Goal: Task Accomplishment & Management: Manage account settings

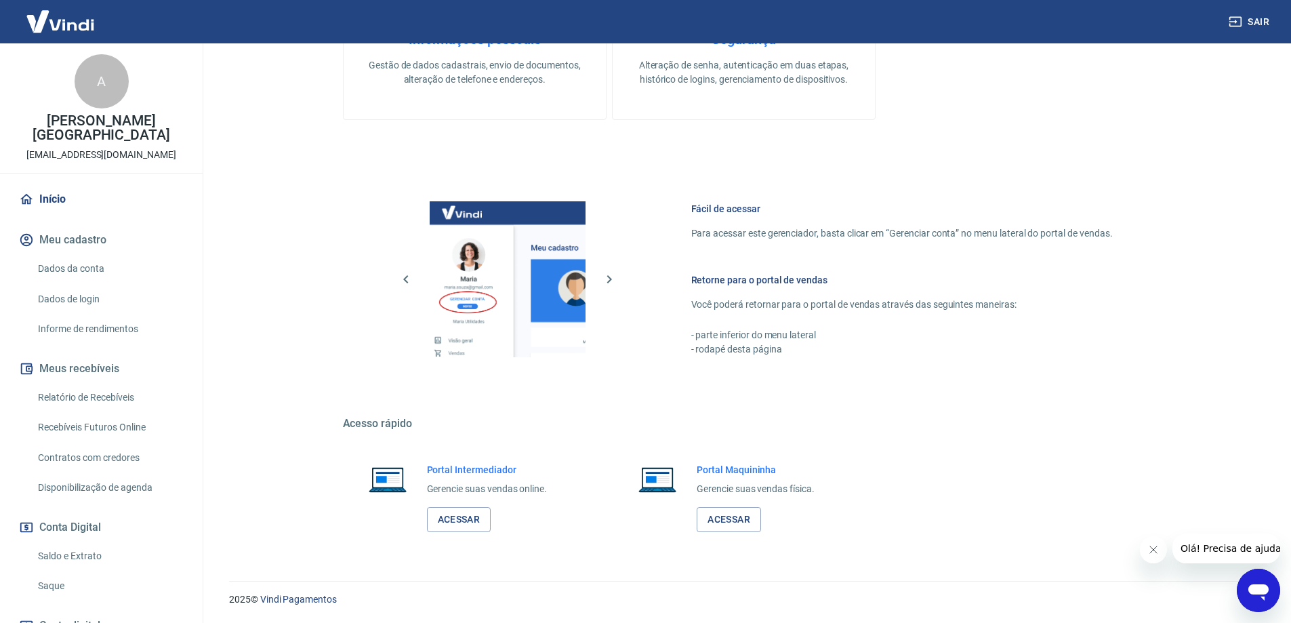
click at [96, 255] on link "Dados da conta" at bounding box center [110, 269] width 154 height 28
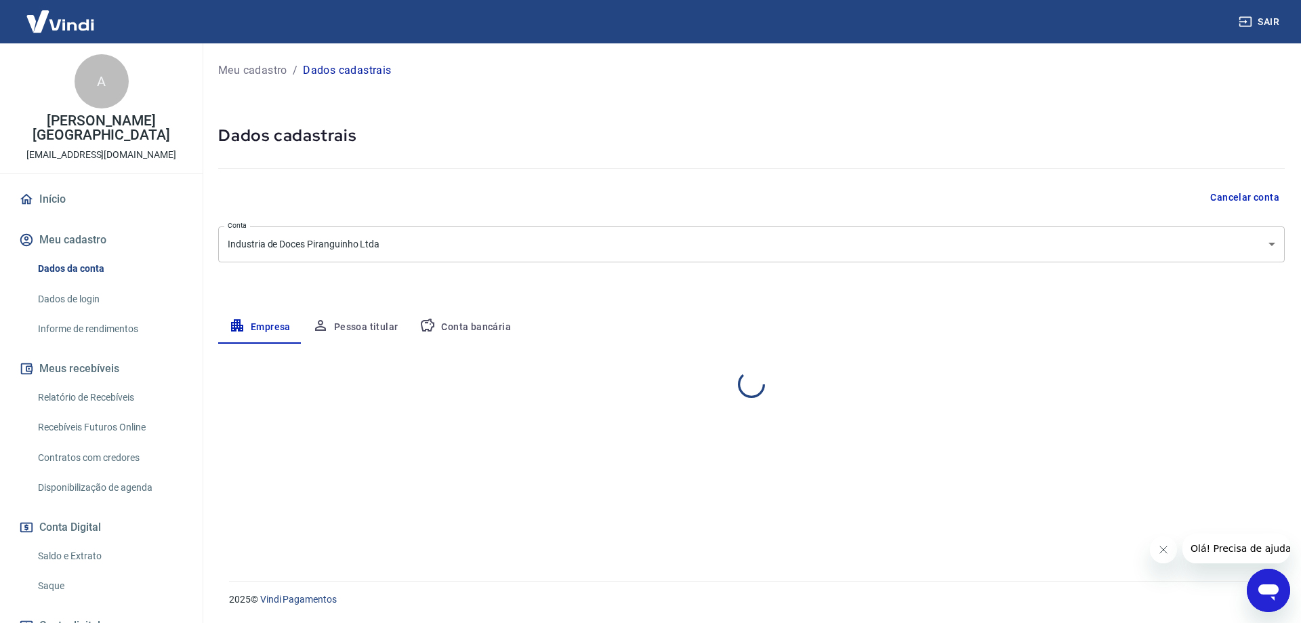
select select "MG"
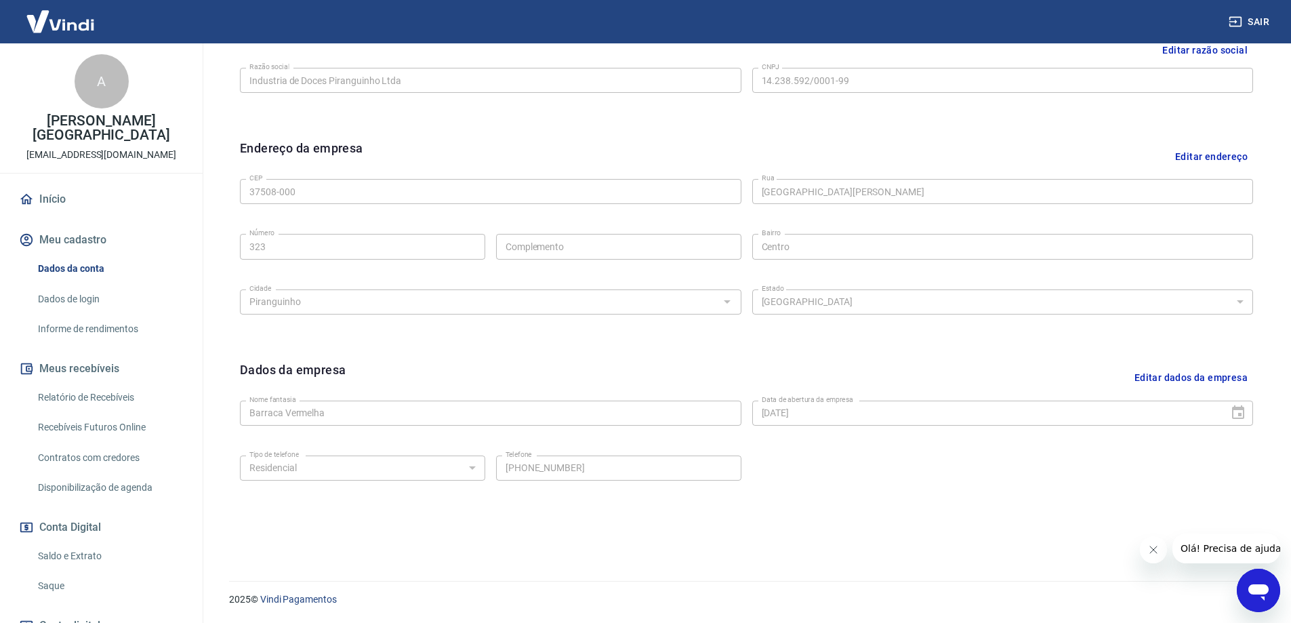
scroll to position [85, 0]
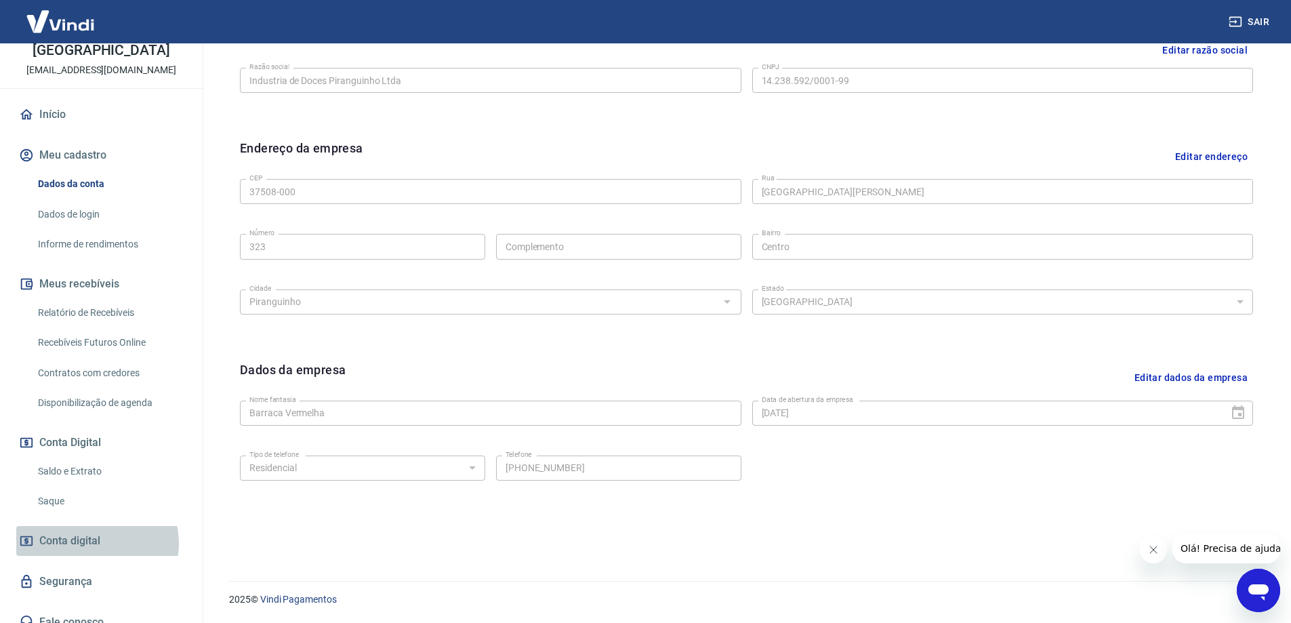
click at [89, 531] on span "Conta digital" at bounding box center [69, 540] width 61 height 19
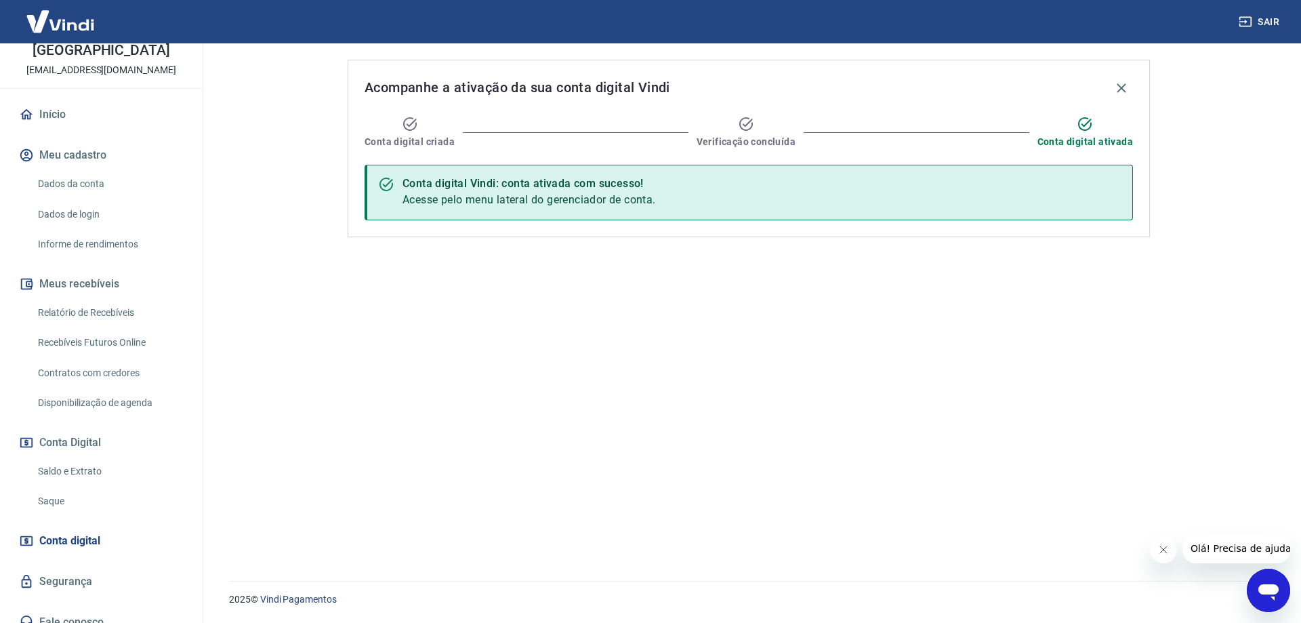
click at [85, 567] on link "Segurança" at bounding box center [101, 582] width 170 height 30
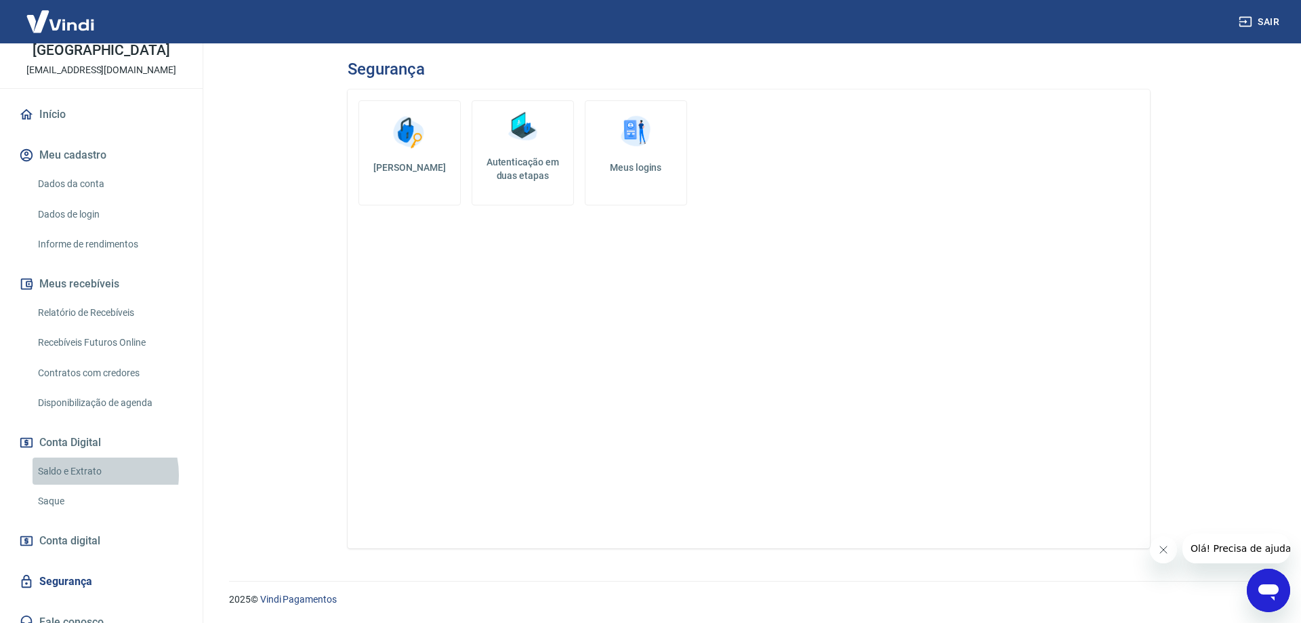
click at [89, 460] on link "Saldo e Extrato" at bounding box center [110, 472] width 154 height 28
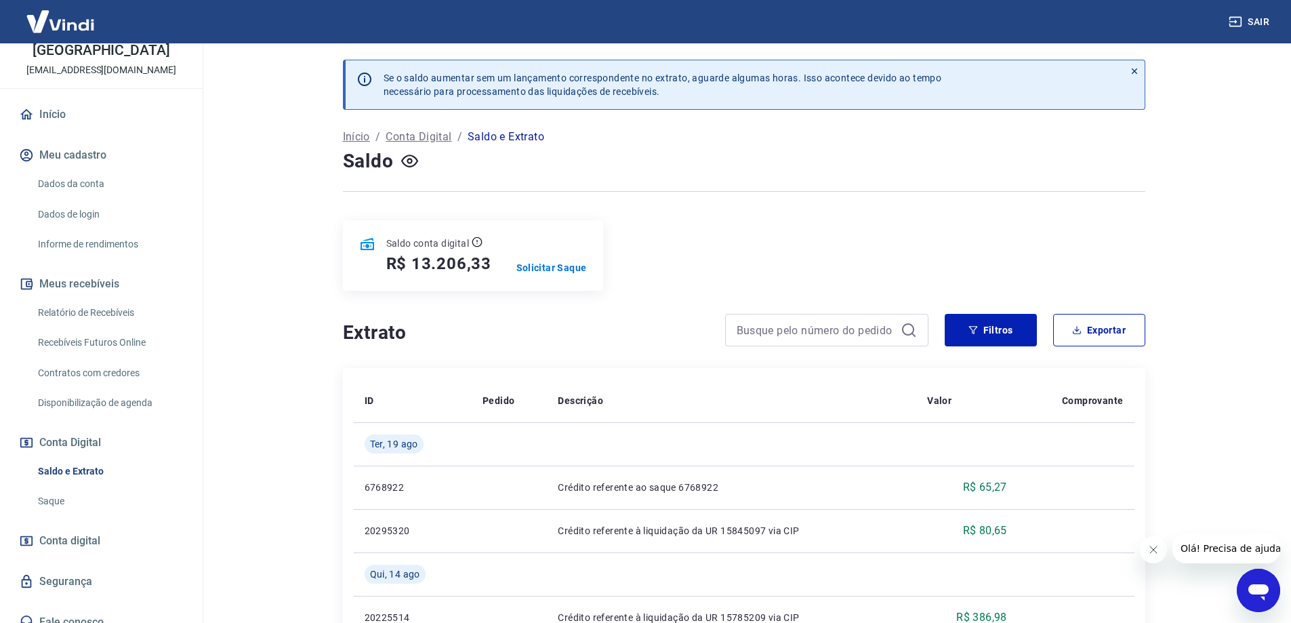
scroll to position [203, 0]
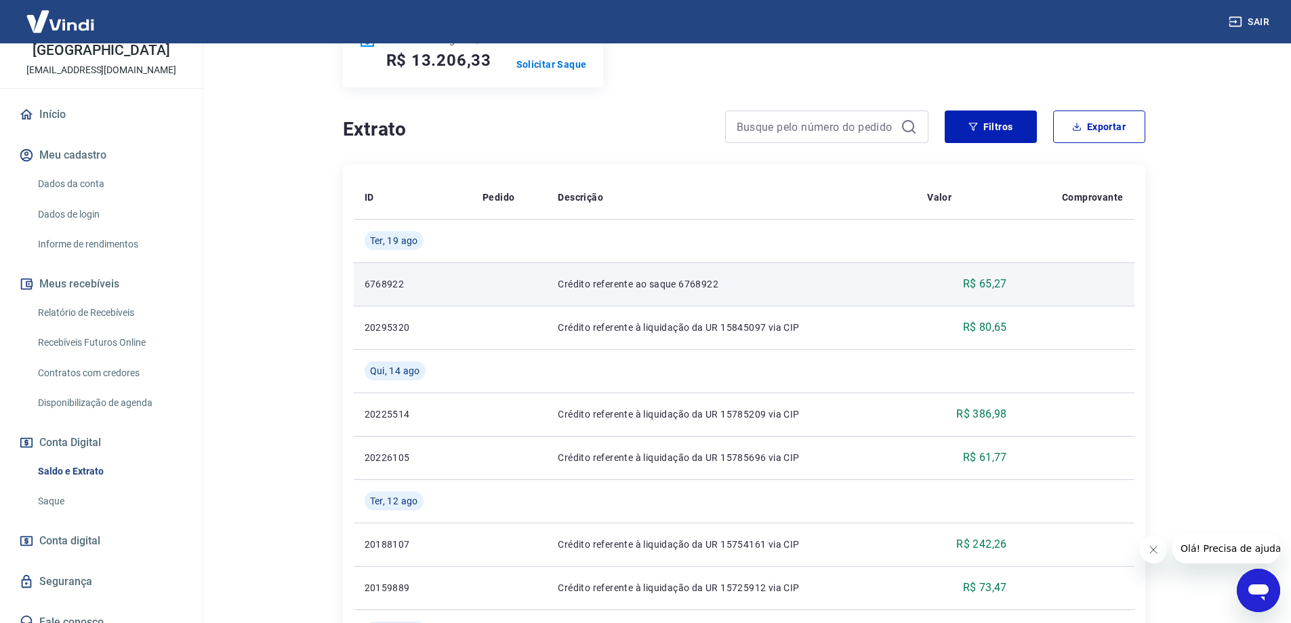
click at [480, 285] on td at bounding box center [509, 283] width 75 height 43
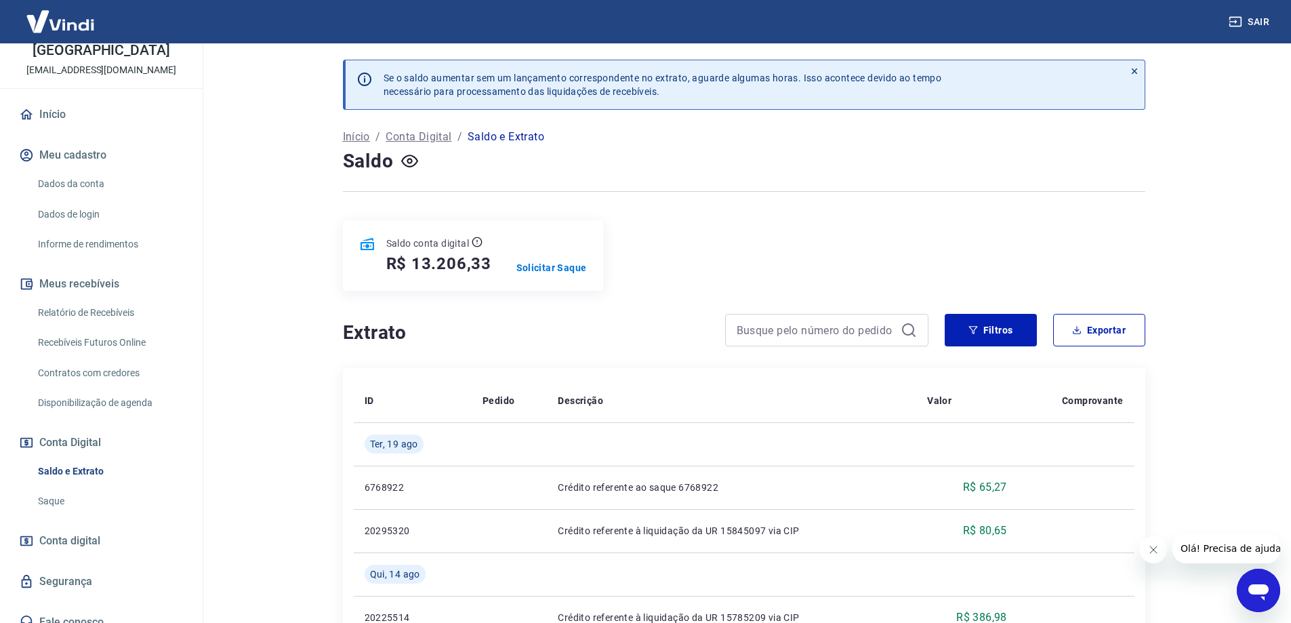
click at [98, 230] on link "Informe de rendimentos" at bounding box center [110, 244] width 154 height 28
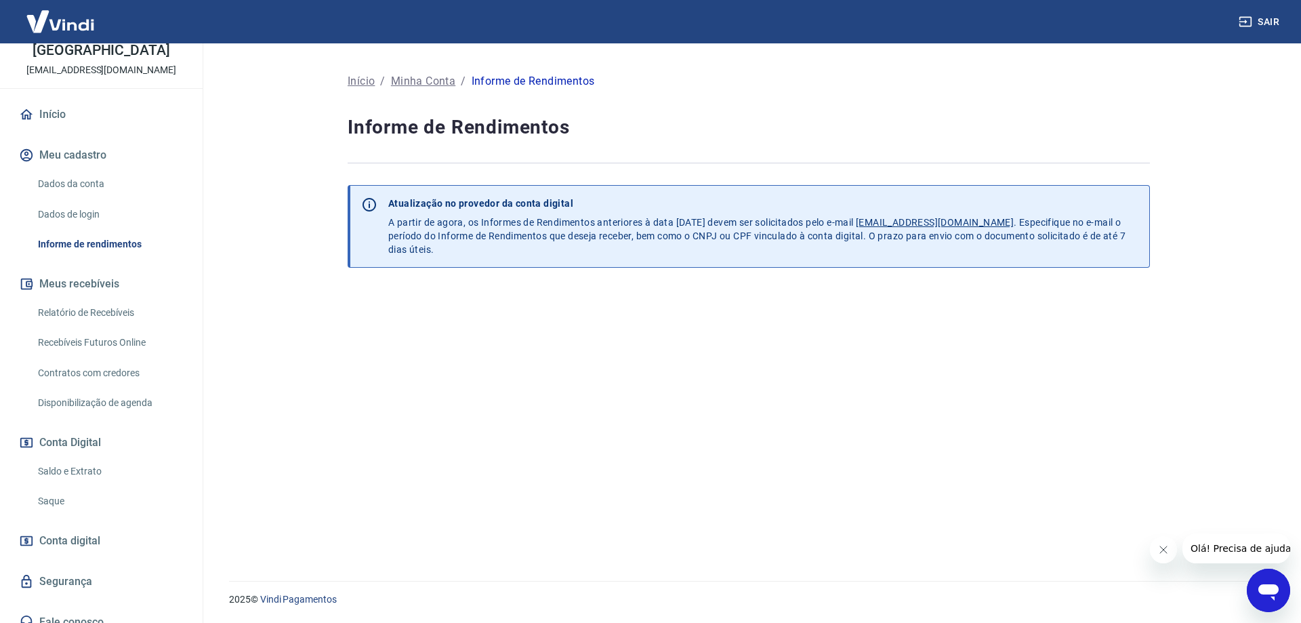
click at [96, 171] on link "Dados da conta" at bounding box center [110, 184] width 154 height 28
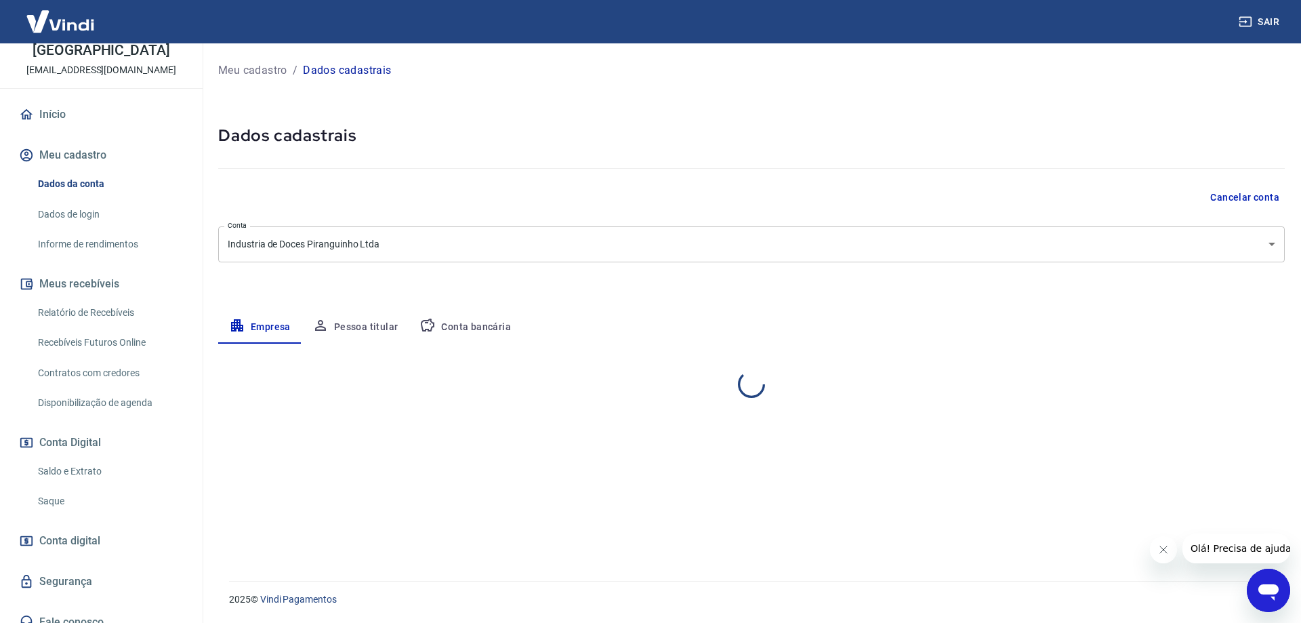
select select "MG"
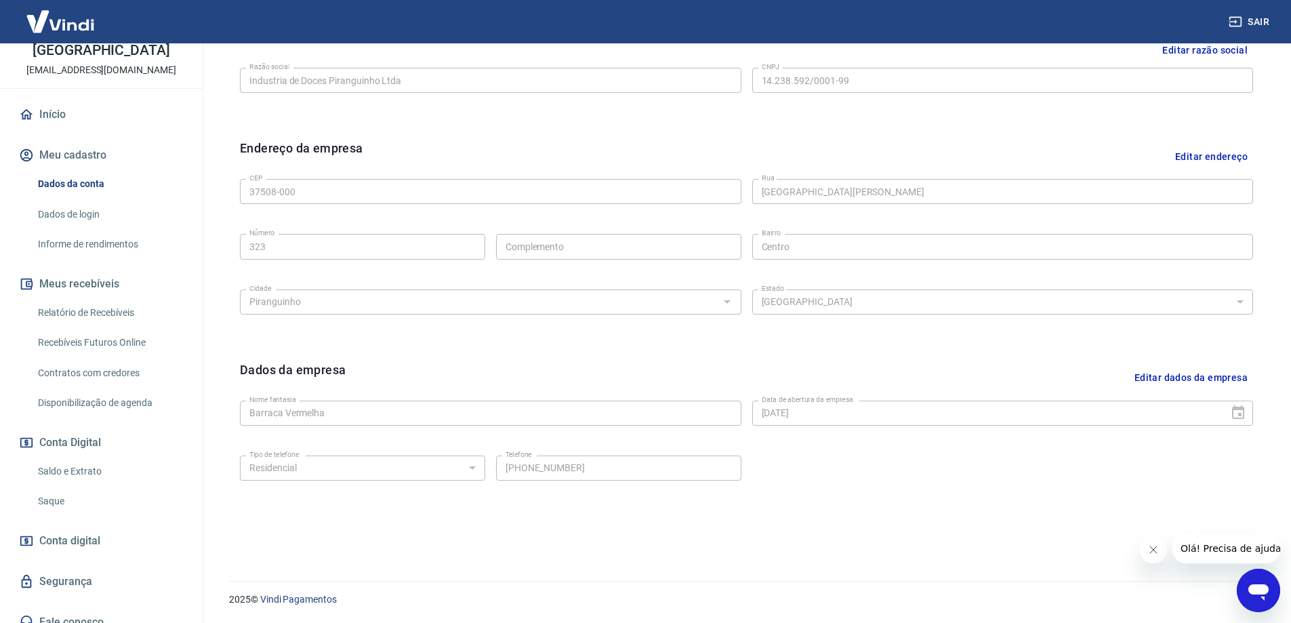
scroll to position [151, 0]
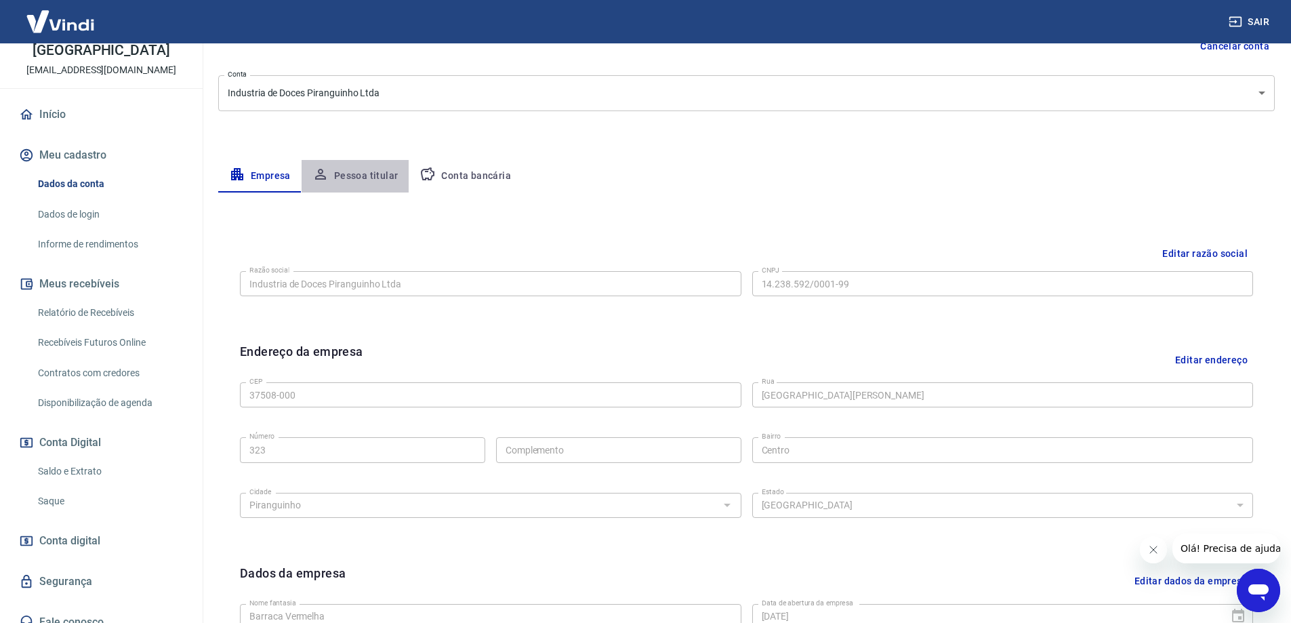
click at [378, 171] on button "Pessoa titular" at bounding box center [356, 176] width 108 height 33
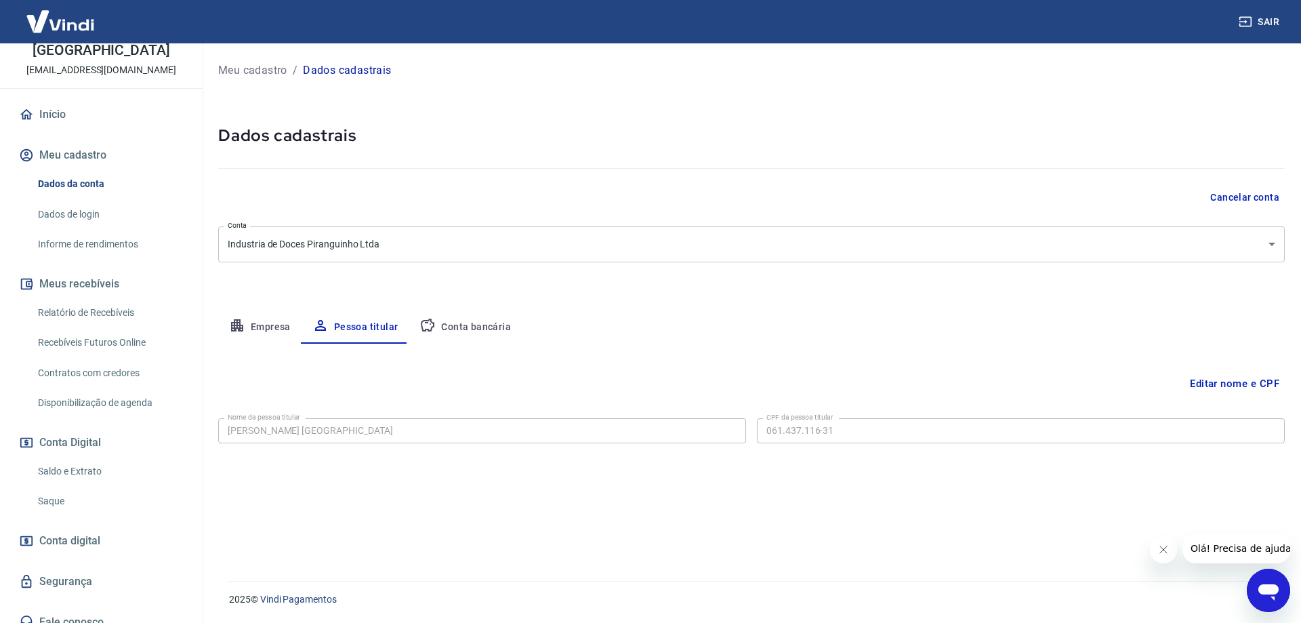
click at [466, 330] on button "Conta bancária" at bounding box center [465, 327] width 113 height 33
select select "1"
click at [291, 600] on link "Vindi Pagamentos" at bounding box center [298, 599] width 77 height 11
